Goal: Task Accomplishment & Management: Use online tool/utility

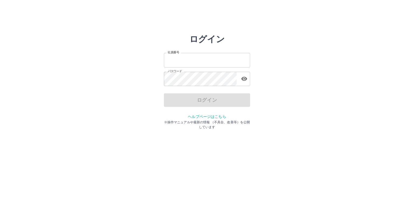
type input "*******"
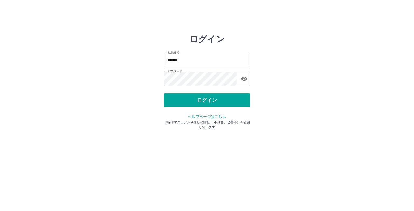
click at [234, 105] on div "ログイン" at bounding box center [207, 99] width 86 height 13
click at [234, 105] on button "ログイン" at bounding box center [207, 99] width 86 height 13
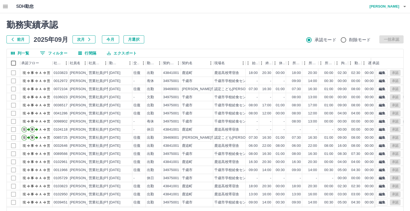
drag, startPoint x: 259, startPoint y: 205, endPoint x: 337, endPoint y: 206, distance: 77.4
click at [337, 206] on div "勤務実績承認 前月 2025年09月 次月 今月 月選択 承認モード 削除モード 一括承認 列一覧 0 フィルター 行間隔 エクスポート 承認フロー 社員番号…" at bounding box center [205, 120] width 410 height 215
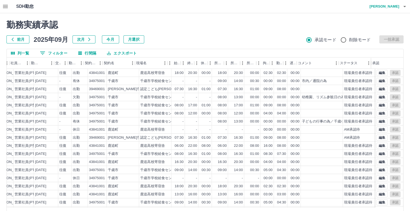
scroll to position [0, 78]
click at [366, 63] on button "メニュー" at bounding box center [369, 63] width 8 height 8
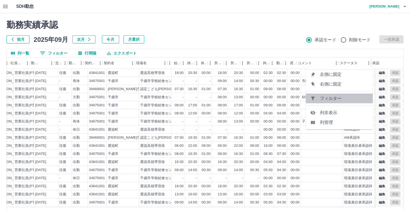
click at [349, 95] on span "フィルター" at bounding box center [344, 98] width 49 height 6
select select "**********"
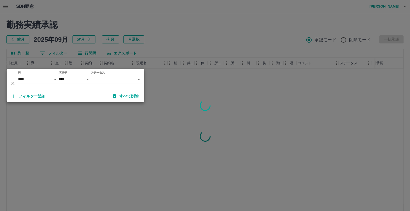
scroll to position [0, 74]
click at [137, 78] on body "SDH勤怠 大西　詩織 勤務実績承認 前月 2025年09月 次月 今月 月選択 承認モード 削除モード 一括承認 列一覧 0 フィルター 行間隔 エクスポー…" at bounding box center [207, 114] width 414 height 228
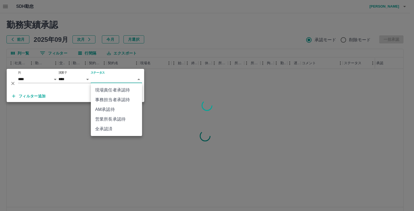
click at [125, 100] on li "事務担当者承認待" at bounding box center [116, 100] width 51 height 10
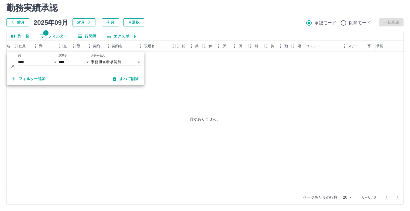
scroll to position [17, 0]
